Goal: Transaction & Acquisition: Purchase product/service

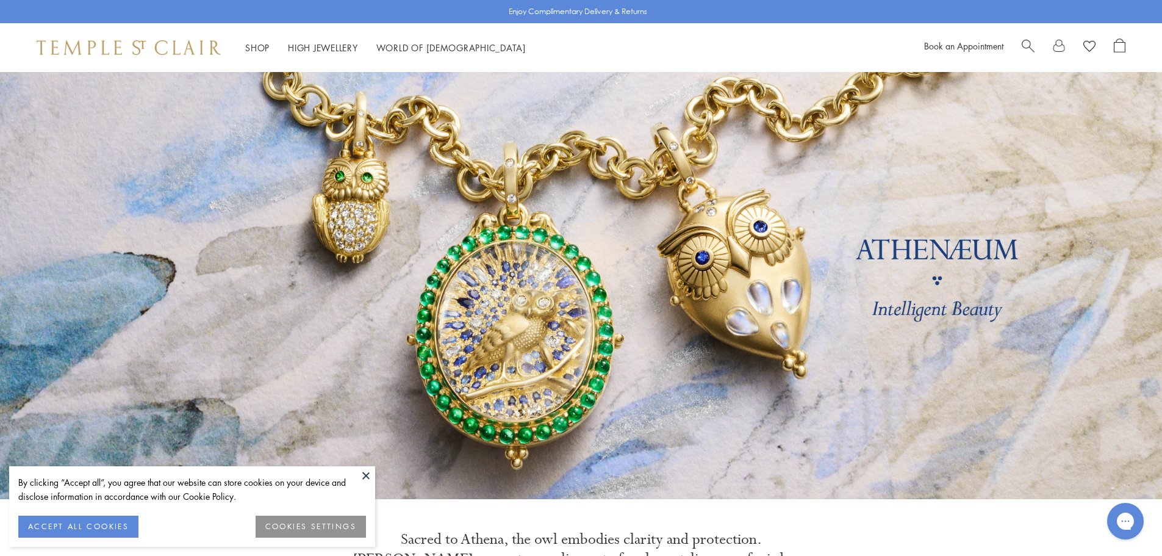
click at [365, 473] on button at bounding box center [366, 475] width 18 height 18
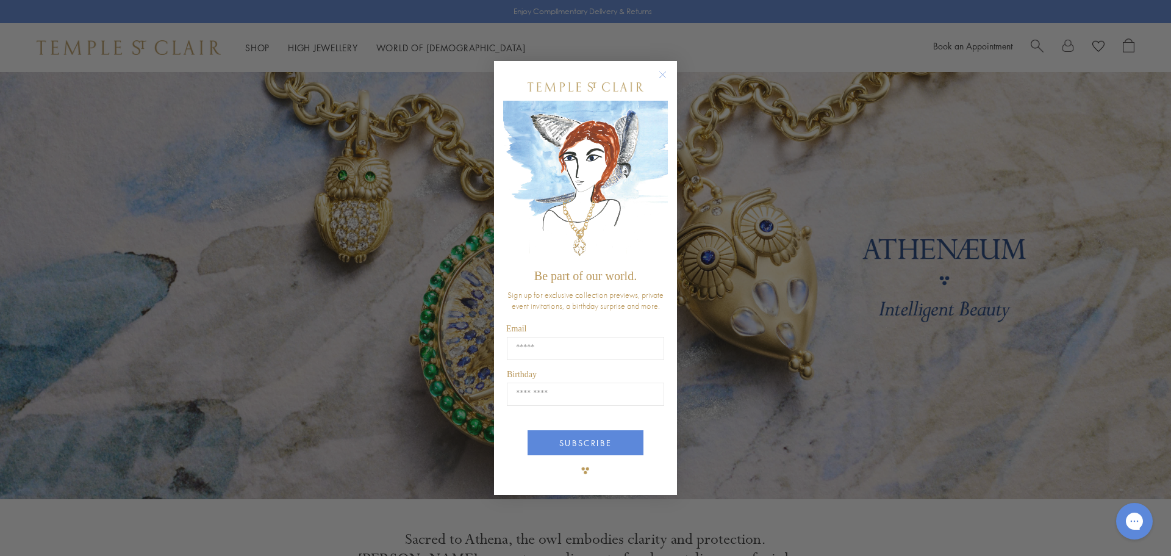
click at [661, 78] on circle "Close dialog" at bounding box center [663, 74] width 15 height 15
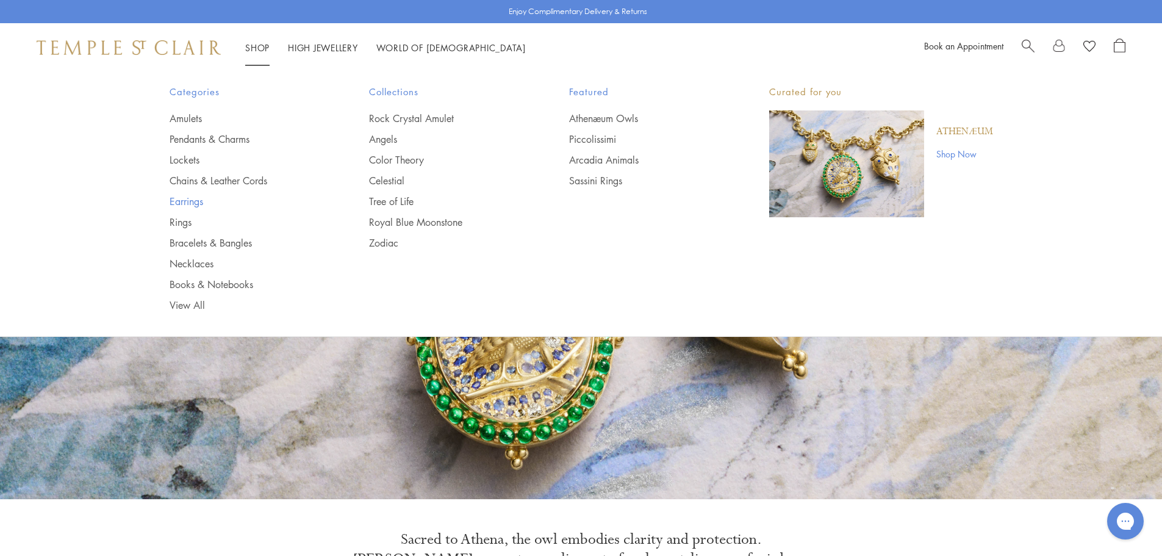
click at [192, 206] on link "Earrings" at bounding box center [245, 201] width 151 height 13
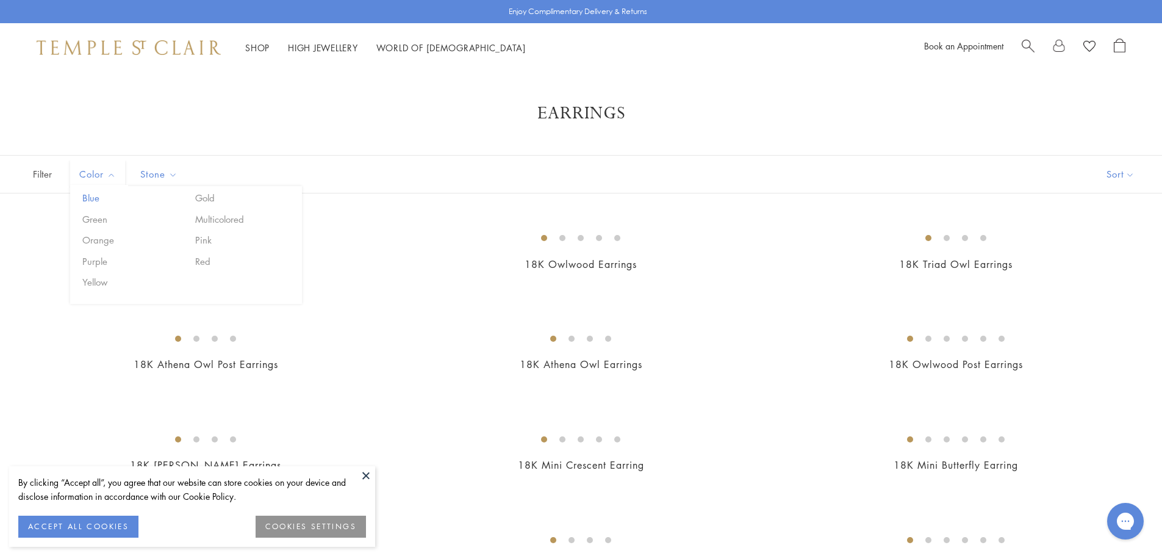
click at [90, 196] on button "Blue" at bounding box center [131, 198] width 104 height 14
